Goal: Task Accomplishment & Management: Complete application form

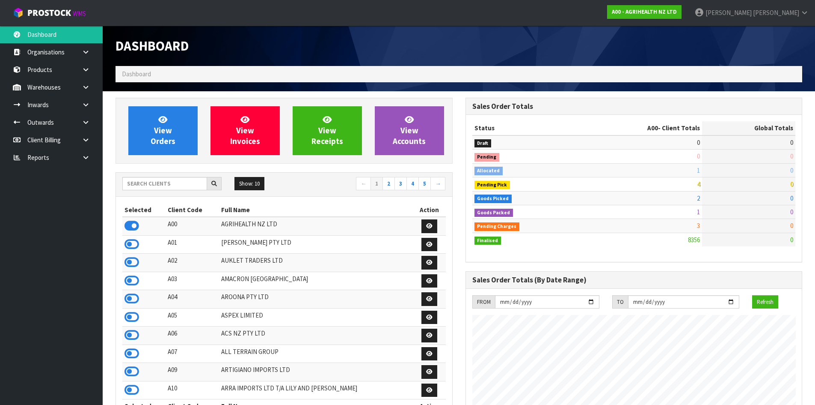
scroll to position [649, 350]
click at [148, 188] on input "text" at bounding box center [164, 183] width 85 height 13
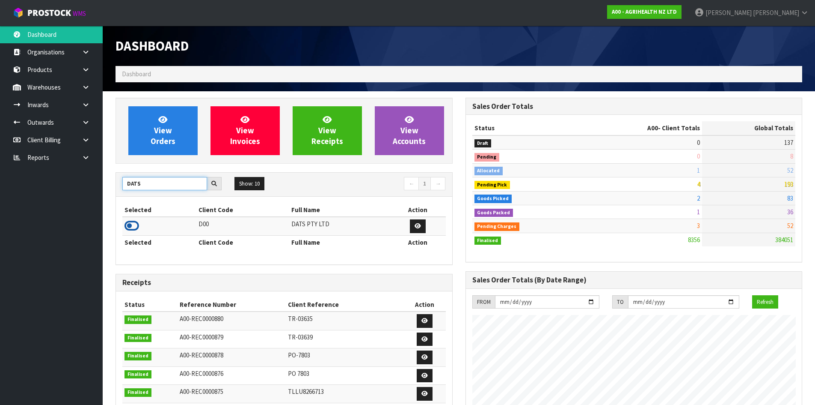
type input "DATS"
click at [133, 229] on icon at bounding box center [132, 225] width 15 height 13
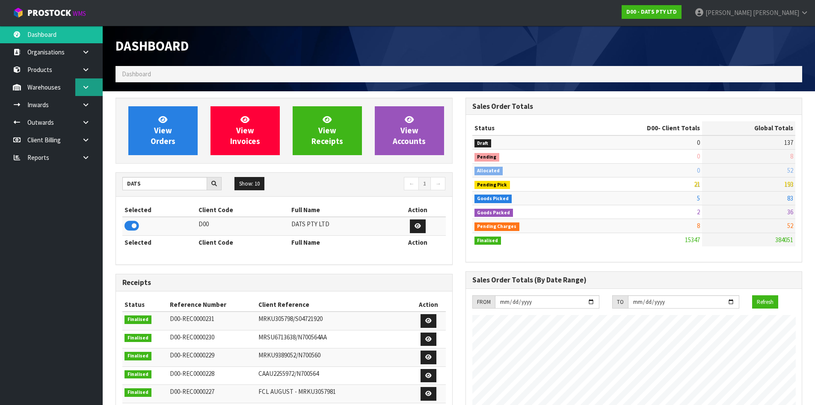
click at [92, 90] on link at bounding box center [88, 87] width 27 height 18
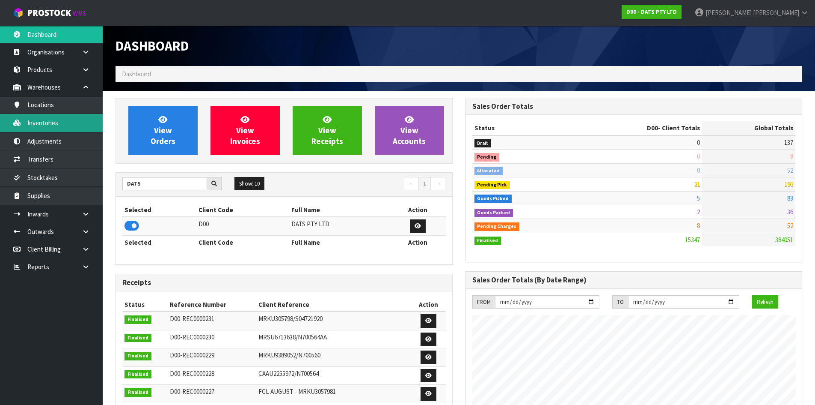
click at [59, 121] on link "Inventories" at bounding box center [51, 123] width 103 height 18
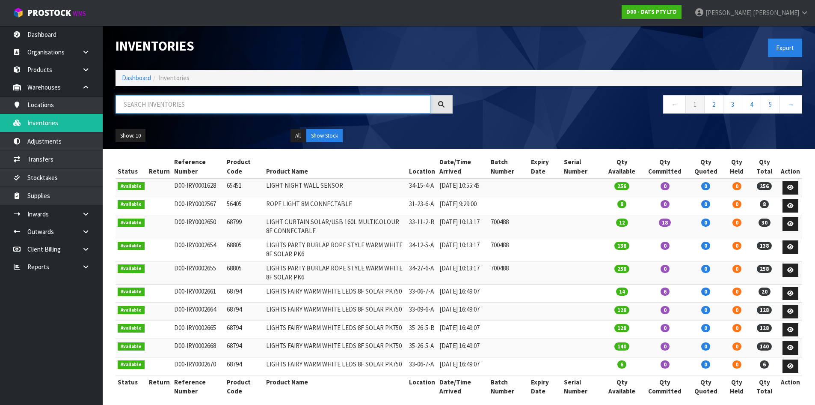
click at [199, 98] on input "text" at bounding box center [273, 104] width 315 height 18
click at [185, 107] on input "text" at bounding box center [273, 104] width 315 height 18
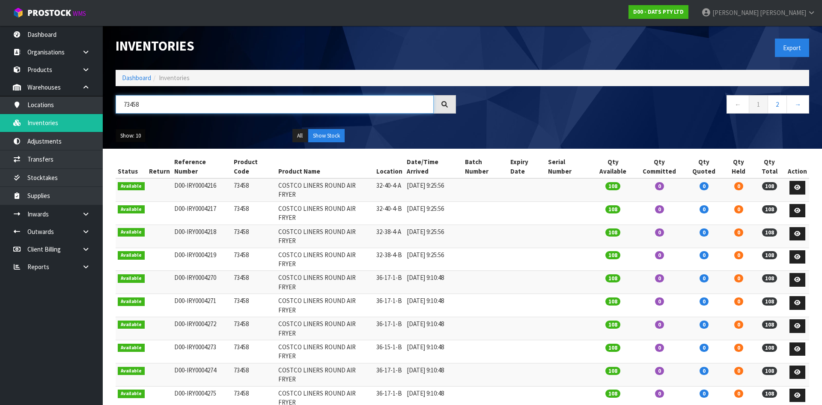
type input "73458"
click at [135, 133] on button "Show: 10" at bounding box center [131, 136] width 30 height 14
click at [131, 174] on link "25" at bounding box center [150, 175] width 68 height 12
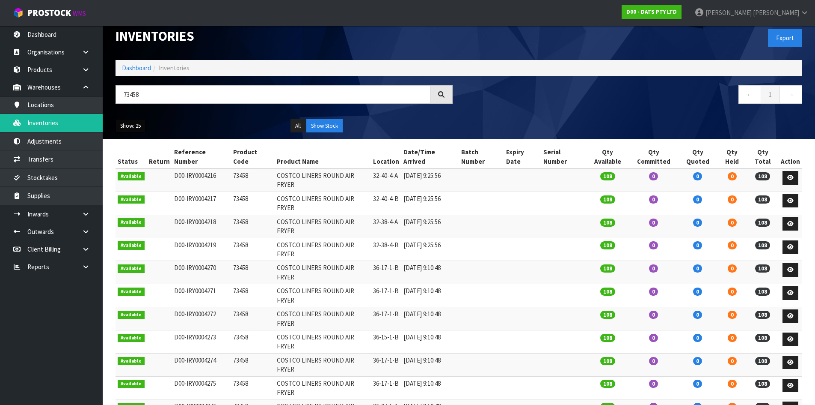
scroll to position [12, 0]
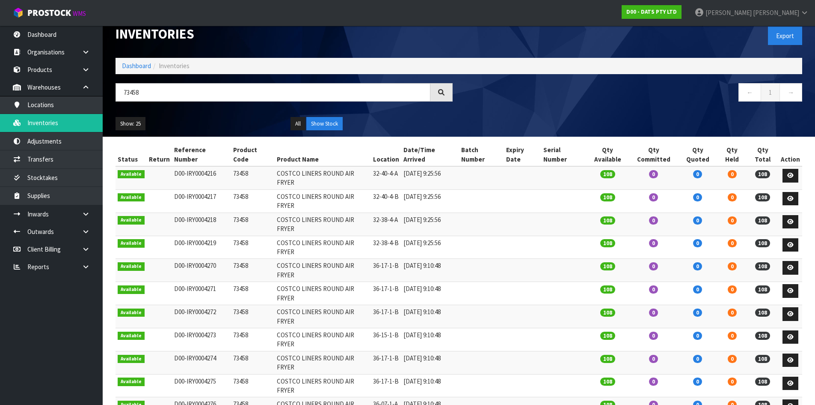
click at [381, 282] on td "36-17-1-B" at bounding box center [386, 293] width 30 height 23
click at [389, 282] on td "36-17-1-B" at bounding box center [386, 293] width 30 height 23
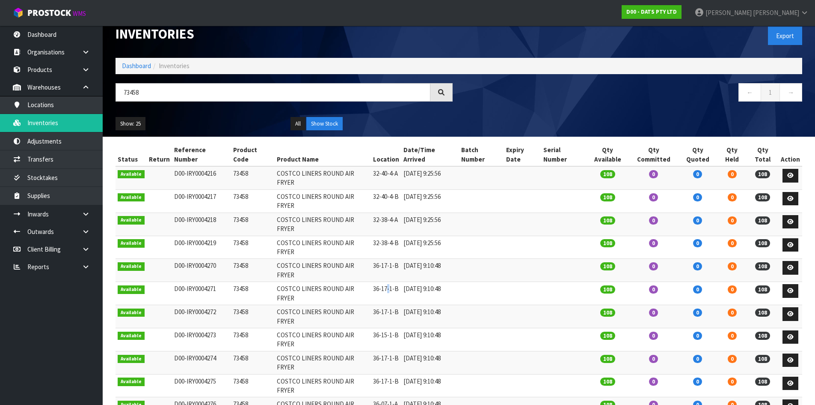
click at [389, 282] on td "36-17-1-B" at bounding box center [386, 293] width 30 height 23
drag, startPoint x: 56, startPoint y: 158, endPoint x: 231, endPoint y: 139, distance: 175.7
click at [56, 158] on link "Transfers" at bounding box center [51, 159] width 103 height 18
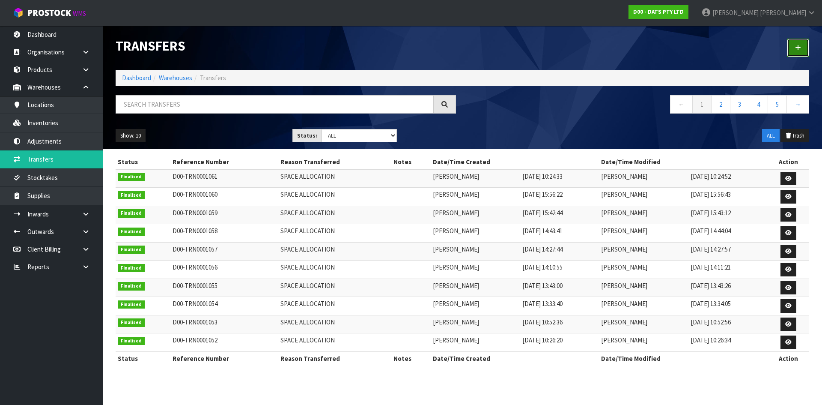
click at [796, 49] on icon at bounding box center [798, 48] width 6 height 6
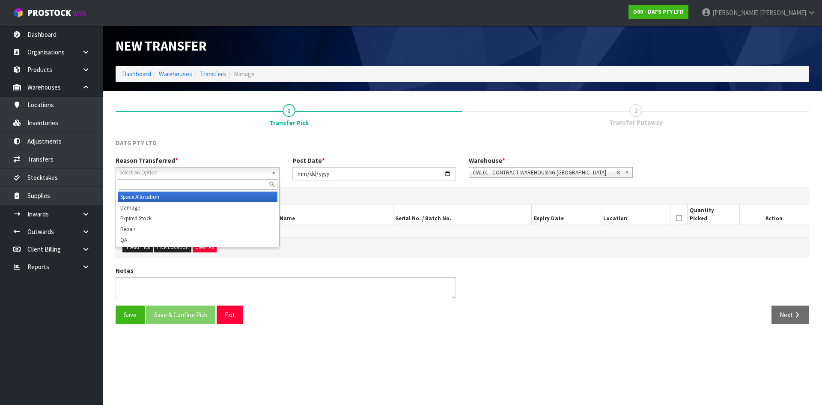
click at [219, 170] on span "Select an Option" at bounding box center [193, 172] width 149 height 10
click at [152, 195] on li "Space Allocation" at bounding box center [198, 196] width 160 height 11
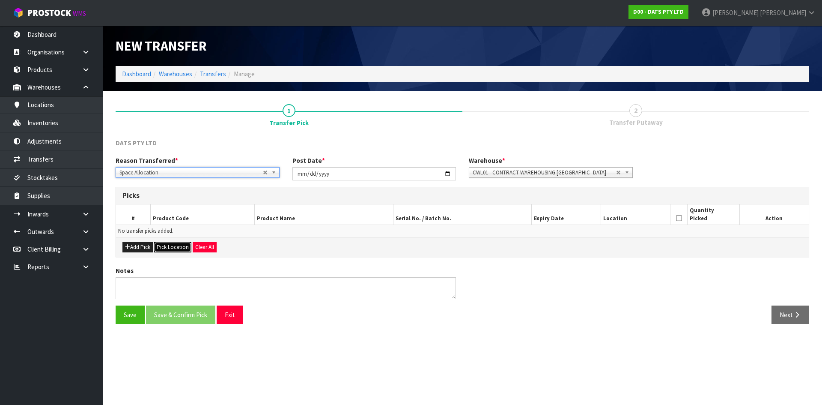
click at [175, 248] on button "Pick Location" at bounding box center [172, 247] width 37 height 10
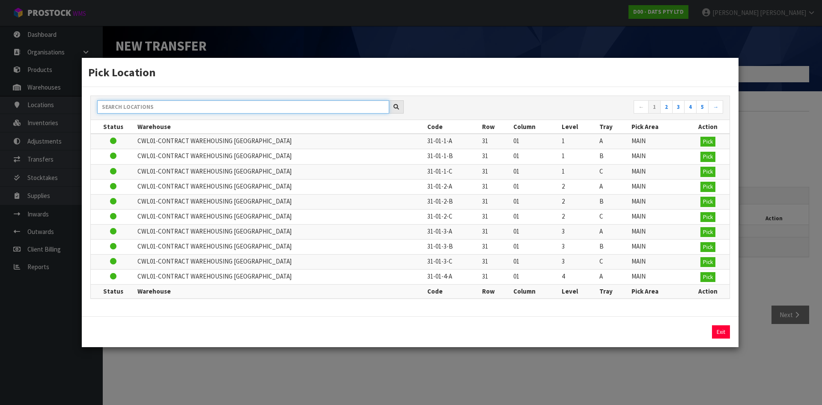
click at [215, 107] on input "text" at bounding box center [243, 106] width 292 height 13
paste input "36-17-1-B"
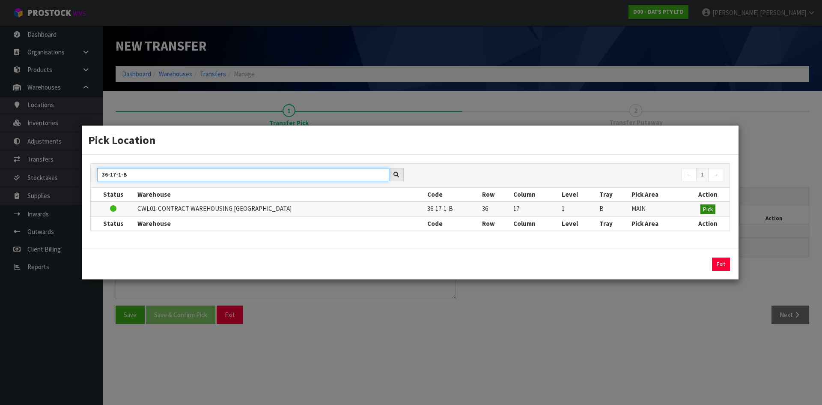
type input "36-17-1-B"
click at [700, 210] on button "Pick" at bounding box center [707, 209] width 15 height 10
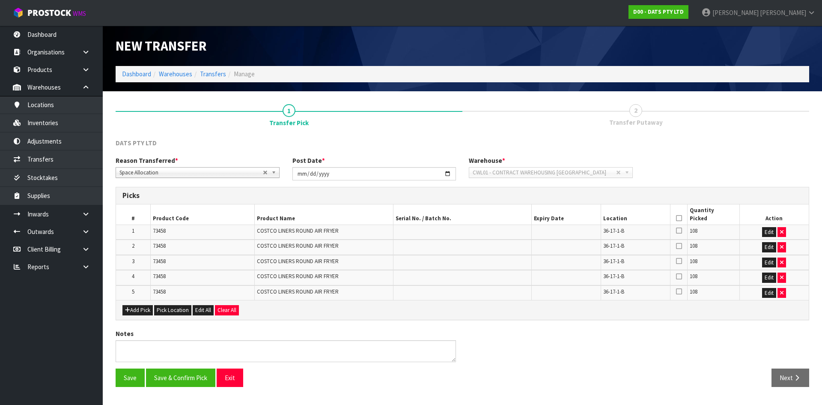
click at [176, 317] on div "Add Pick Pick Location Edit All Clear All" at bounding box center [462, 309] width 693 height 19
click at [173, 311] on button "Pick Location" at bounding box center [172, 310] width 37 height 10
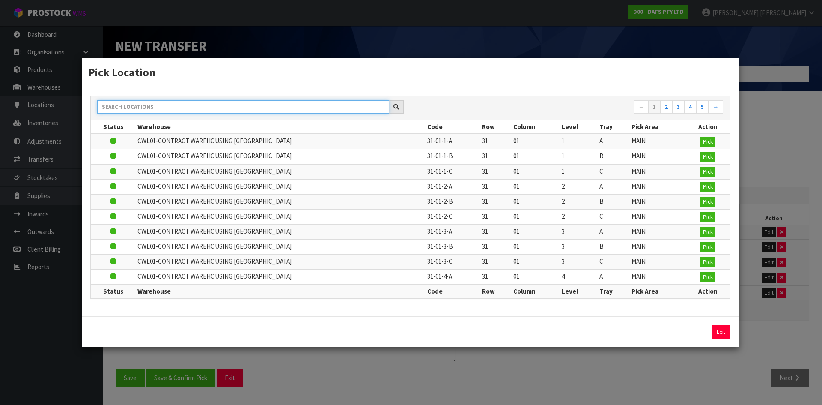
click at [144, 108] on input "text" at bounding box center [243, 106] width 292 height 13
paste input "36-17-1-B"
type input "36-17-1-B"
click at [114, 107] on div "Pick Location 36-17-1-B ← 1 2 3 4 5 → Status Warehouse Code Row Column Level Tr…" at bounding box center [411, 202] width 822 height 405
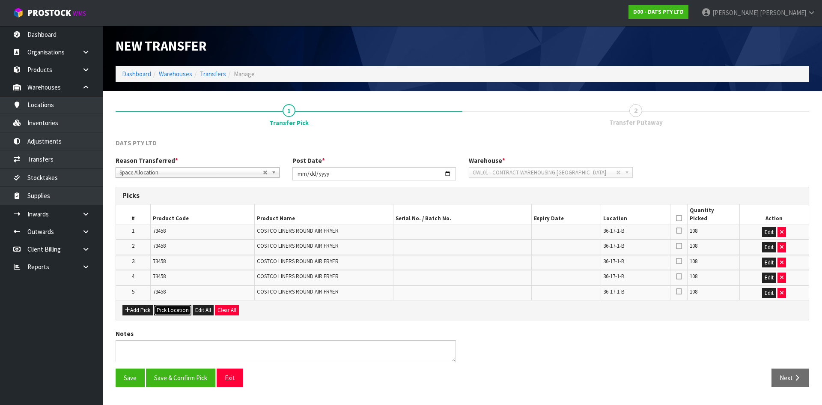
click at [177, 311] on button "Pick Location" at bounding box center [172, 310] width 37 height 10
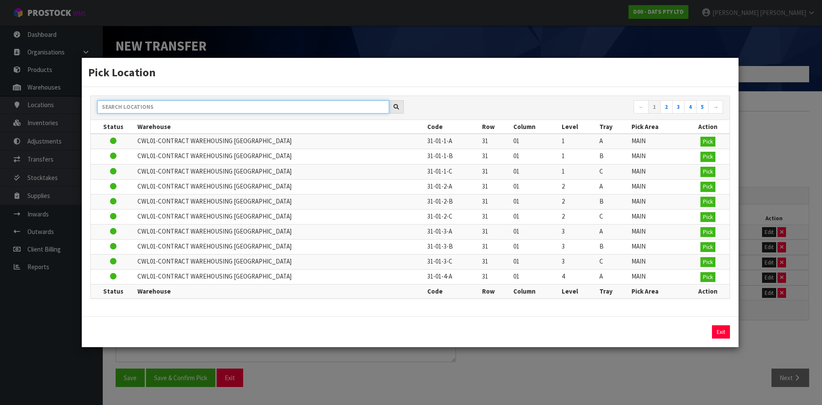
click at [157, 106] on input "text" at bounding box center [243, 106] width 292 height 13
paste input "36-17-1-B"
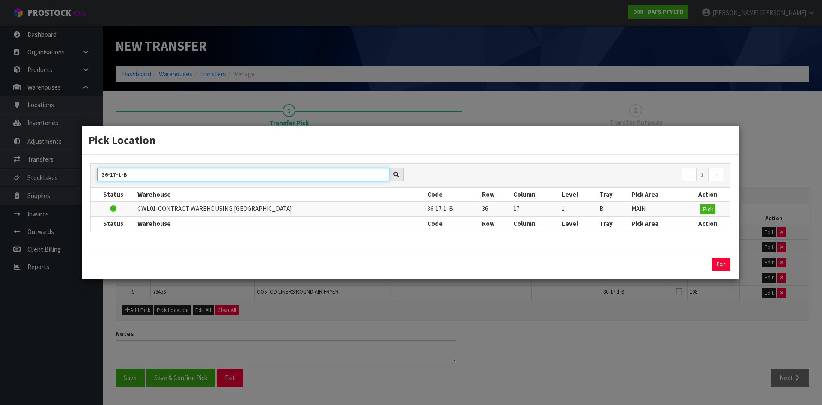
click at [115, 173] on input "36-17-1-B" at bounding box center [243, 174] width 292 height 13
type input "36-15-1-B"
click at [707, 205] on span "Pick" at bounding box center [708, 208] width 10 height 7
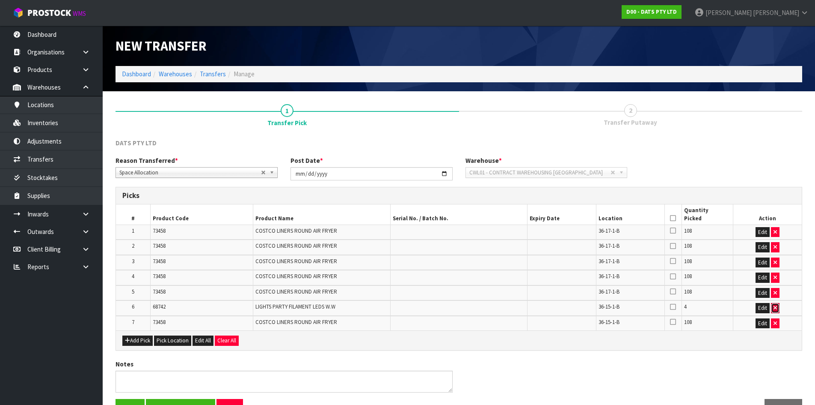
click at [775, 310] on icon "button" at bounding box center [775, 308] width 3 height 6
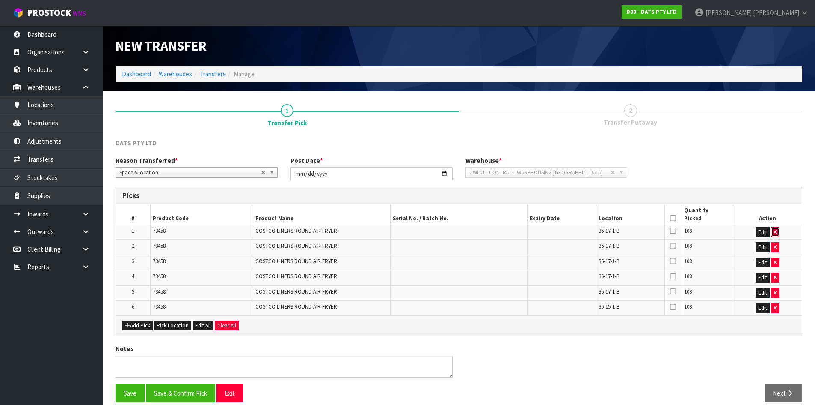
click at [779, 232] on button "button" at bounding box center [775, 232] width 9 height 10
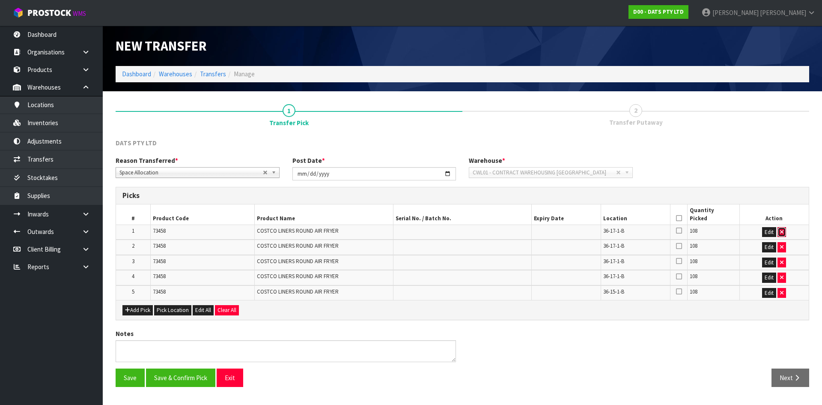
click at [782, 231] on icon "button" at bounding box center [781, 232] width 3 height 6
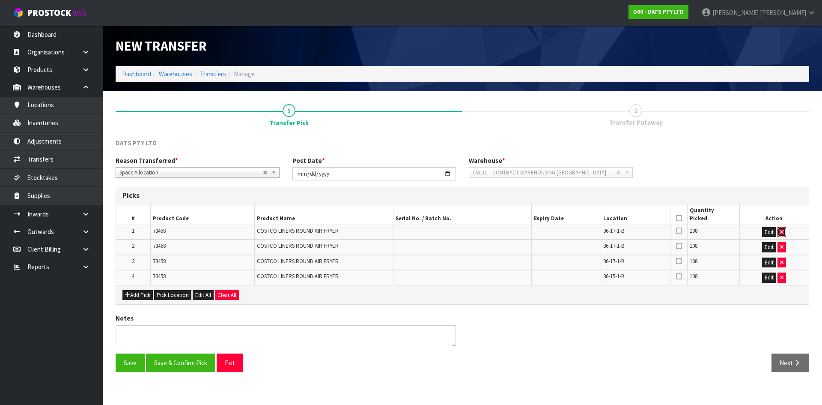
click at [782, 231] on icon "button" at bounding box center [781, 232] width 3 height 6
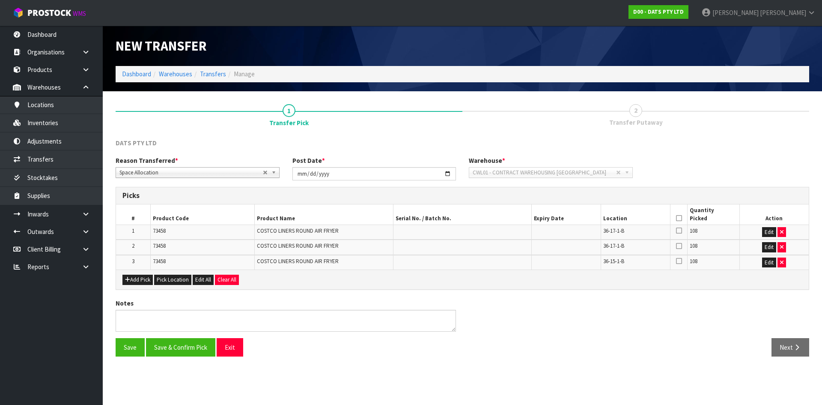
click at [680, 218] on icon at bounding box center [679, 218] width 6 height 0
click at [171, 339] on button "Save & Confirm Pick" at bounding box center [180, 347] width 69 height 18
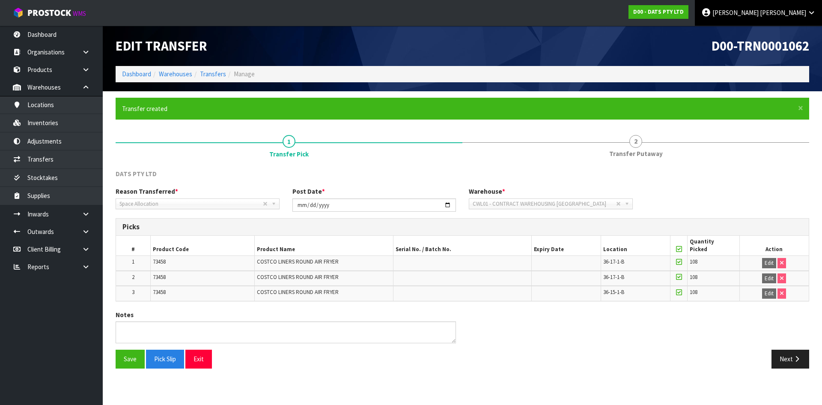
click at [803, 11] on span "[PERSON_NAME]" at bounding box center [783, 13] width 46 height 8
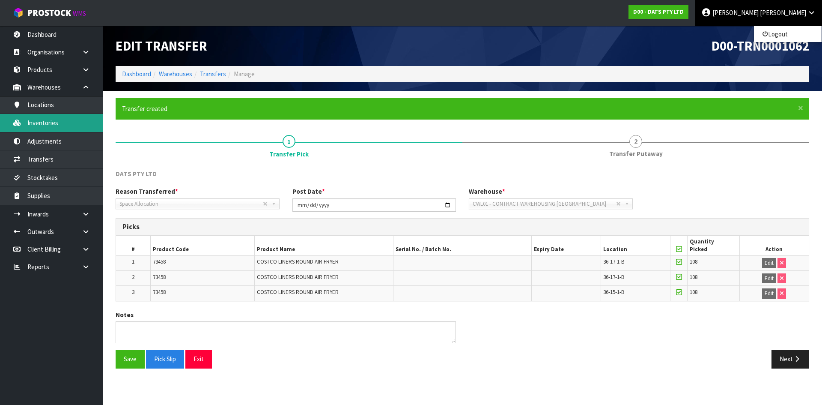
click at [64, 128] on link "Inventories" at bounding box center [51, 123] width 103 height 18
